Goal: Transaction & Acquisition: Download file/media

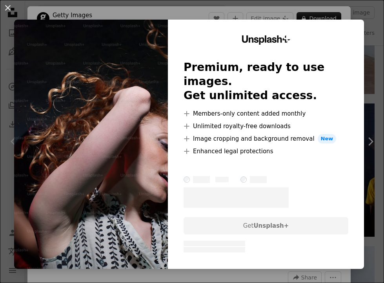
scroll to position [422, 0]
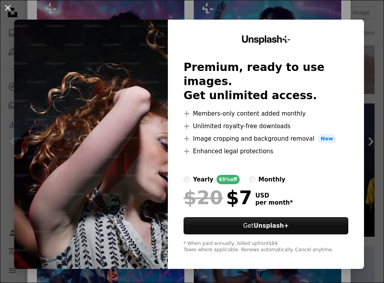
click at [5, 7] on button "An X shape" at bounding box center [7, 7] width 9 height 9
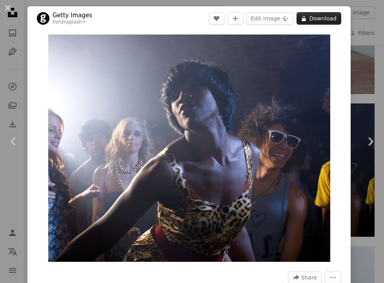
click at [325, 20] on button "A lock Download" at bounding box center [319, 18] width 45 height 13
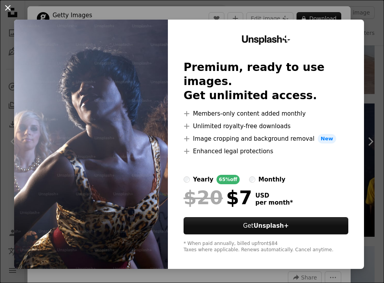
click at [7, 6] on button "An X shape" at bounding box center [7, 7] width 9 height 9
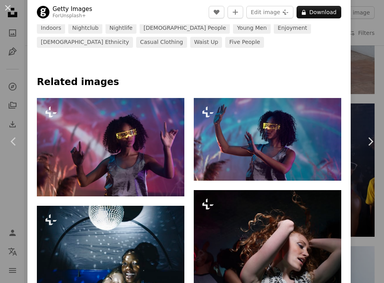
scroll to position [457, 0]
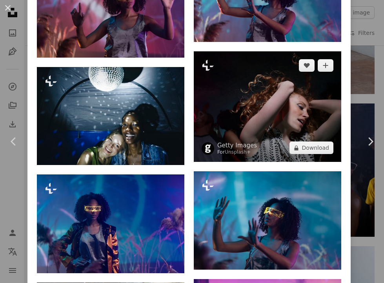
click at [297, 112] on img at bounding box center [267, 106] width 147 height 111
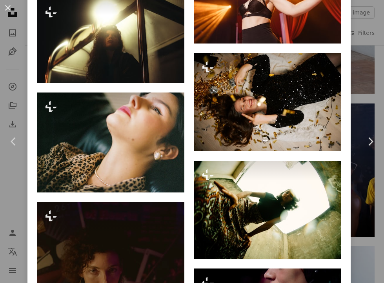
scroll to position [4673, 0]
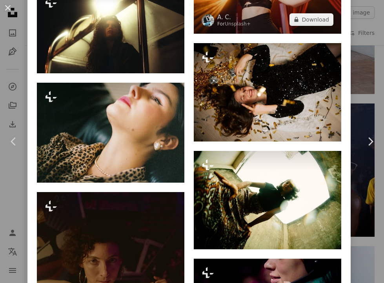
drag, startPoint x: 266, startPoint y: 142, endPoint x: 203, endPoint y: 26, distance: 132.2
